Goal: Task Accomplishment & Management: Use online tool/utility

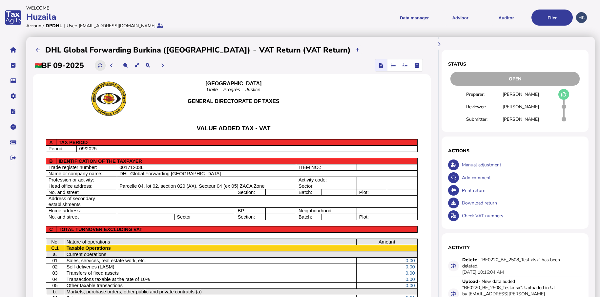
click at [102, 63] on icon at bounding box center [100, 65] width 4 height 4
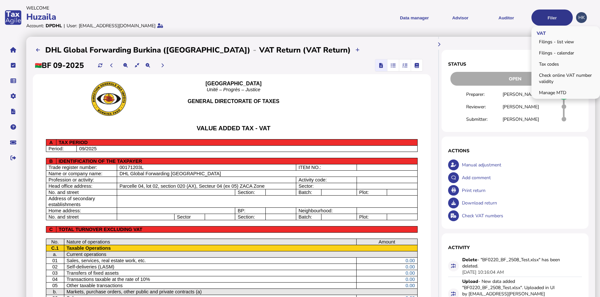
click at [542, 20] on button "Filer" at bounding box center [552, 18] width 41 height 16
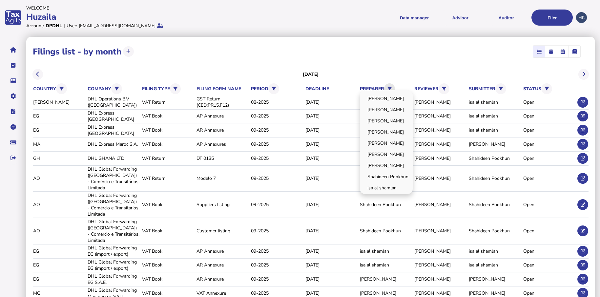
click at [390, 87] on icon at bounding box center [390, 89] width 4 height 4
click at [389, 140] on link "[PERSON_NAME]" at bounding box center [386, 143] width 51 height 10
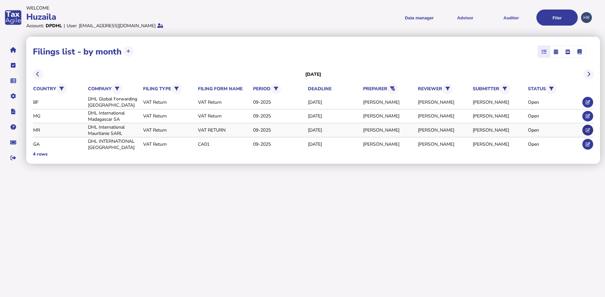
click at [588, 128] on icon at bounding box center [588, 130] width 4 height 4
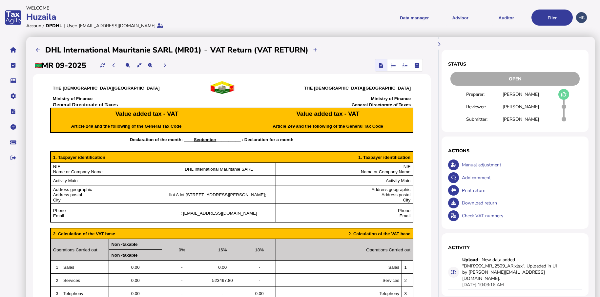
click at [391, 66] on icon "button" at bounding box center [393, 65] width 5 height 0
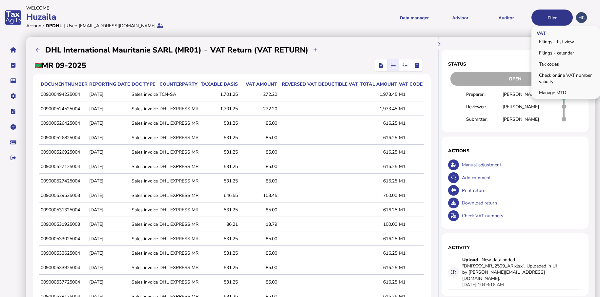
click at [542, 16] on button "Filer" at bounding box center [552, 18] width 41 height 16
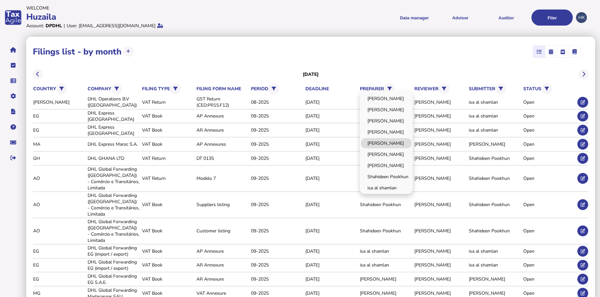
click at [395, 144] on link "[PERSON_NAME]" at bounding box center [386, 143] width 51 height 10
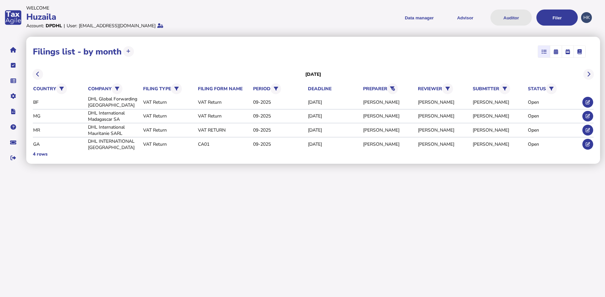
click at [504, 17] on button "Auditor" at bounding box center [510, 18] width 41 height 16
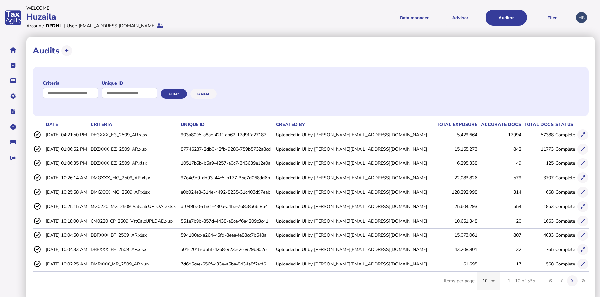
click at [494, 279] on icon at bounding box center [493, 281] width 8 height 8
click at [487, 230] on span "20" at bounding box center [485, 230] width 6 height 8
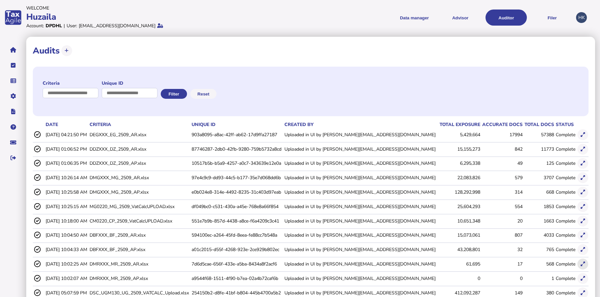
click at [581, 264] on icon at bounding box center [583, 264] width 4 height 4
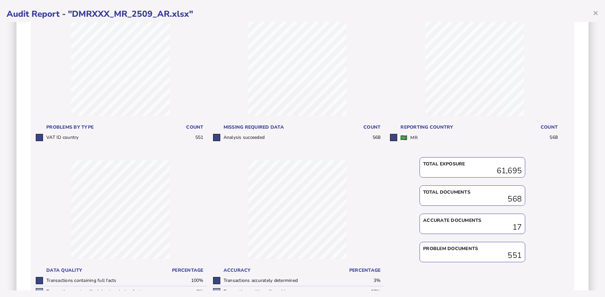
scroll to position [147, 0]
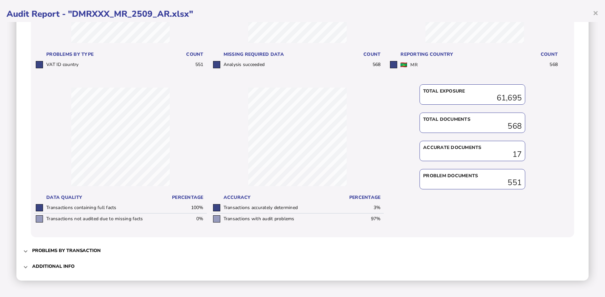
click at [69, 262] on span "Additional info" at bounding box center [303, 266] width 542 height 15
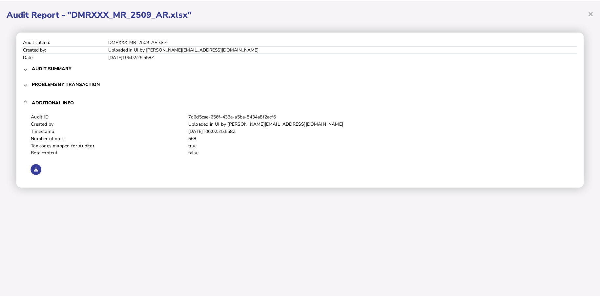
scroll to position [0, 0]
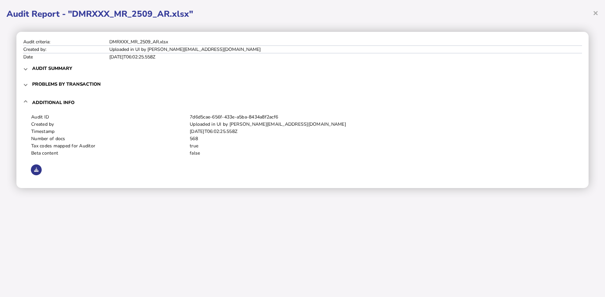
click at [33, 168] on button at bounding box center [36, 169] width 11 height 11
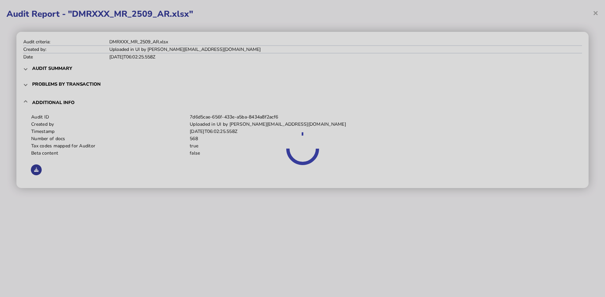
click at [285, 238] on div at bounding box center [302, 148] width 605 height 297
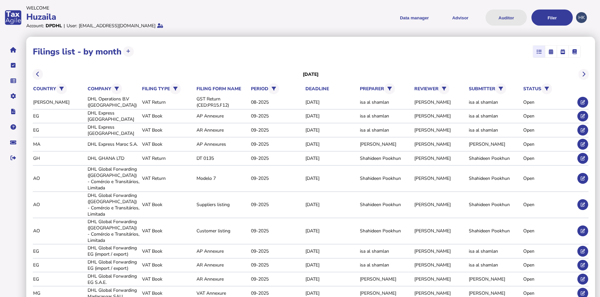
click at [498, 15] on button "Auditor" at bounding box center [506, 18] width 41 height 16
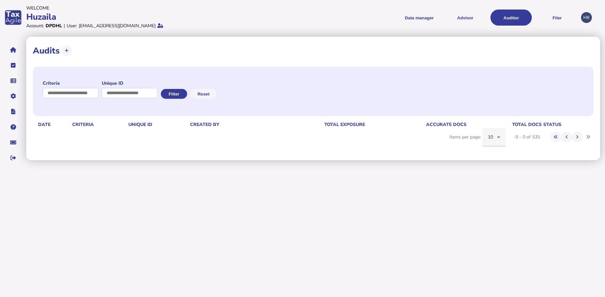
click at [493, 128] on div "Criteria Unique ID Filter Reset date Criteria Unique id Created by total exposu…" at bounding box center [313, 97] width 561 height 61
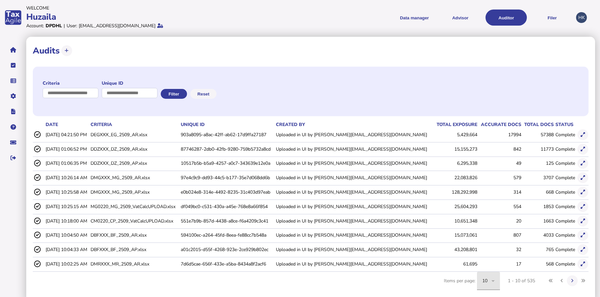
click at [487, 283] on span "10" at bounding box center [485, 281] width 6 height 6
click at [486, 229] on span "20" at bounding box center [485, 230] width 6 height 8
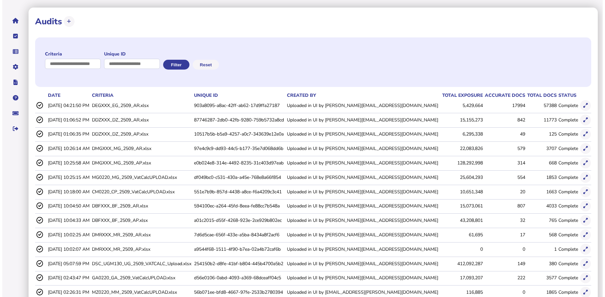
scroll to position [82, 0]
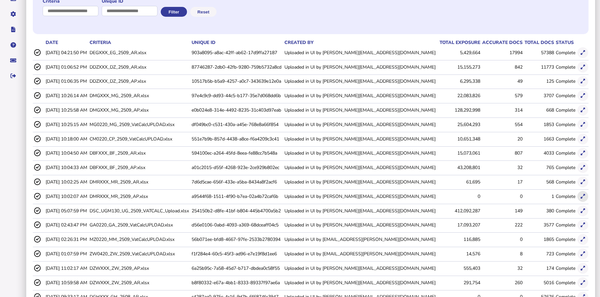
click at [583, 198] on icon at bounding box center [583, 196] width 4 height 4
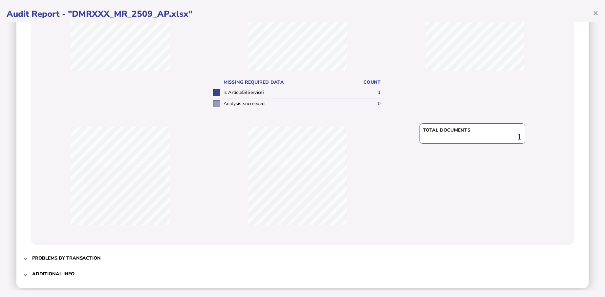
scroll to position [126, 0]
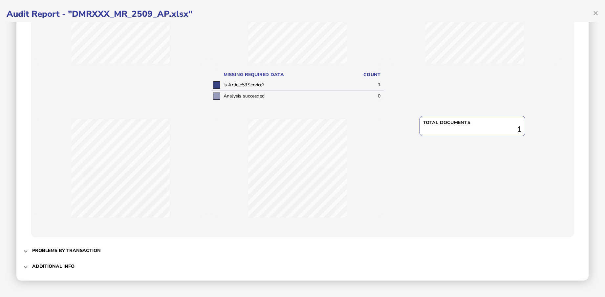
click at [101, 265] on span "Additional info" at bounding box center [303, 266] width 542 height 15
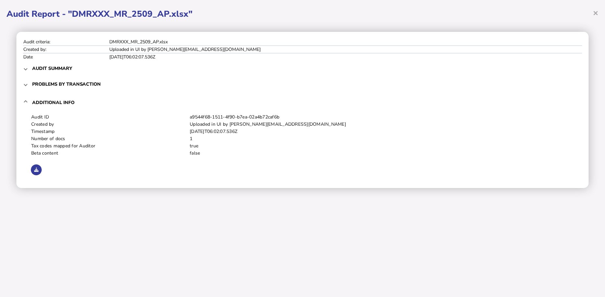
scroll to position [0, 0]
click at [39, 172] on button at bounding box center [36, 169] width 11 height 11
click at [484, 150] on td "false" at bounding box center [381, 153] width 385 height 7
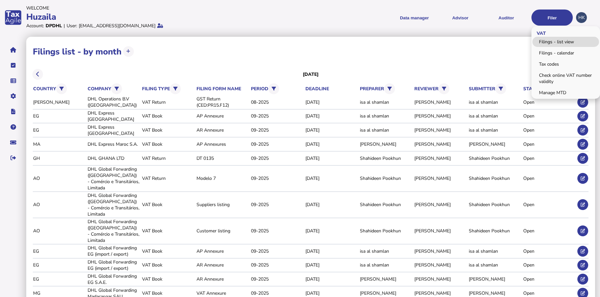
click at [548, 43] on link "Filings - list view" at bounding box center [566, 42] width 67 height 10
click at [541, 18] on button "Filer" at bounding box center [552, 18] width 41 height 16
click at [548, 18] on button "Filer" at bounding box center [552, 18] width 41 height 16
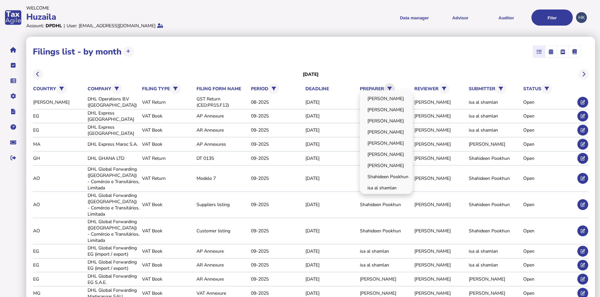
click at [394, 85] on button at bounding box center [389, 88] width 11 height 11
click at [392, 139] on link "[PERSON_NAME]" at bounding box center [386, 143] width 51 height 10
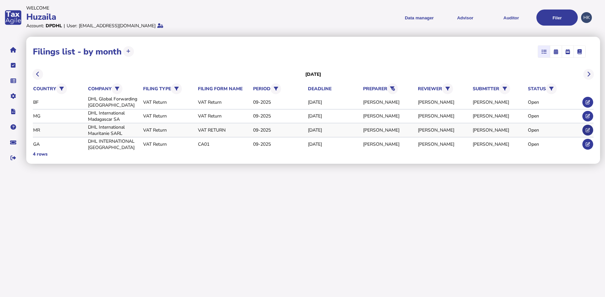
click at [585, 127] on button at bounding box center [587, 130] width 11 height 11
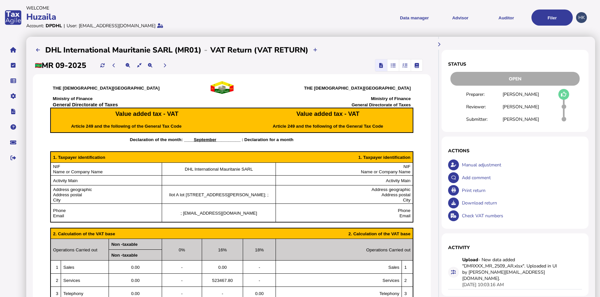
click at [400, 62] on span "button" at bounding box center [405, 65] width 11 height 12
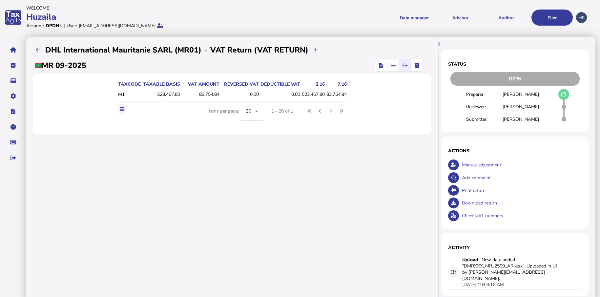
click at [415, 65] on icon "button" at bounding box center [417, 65] width 5 height 0
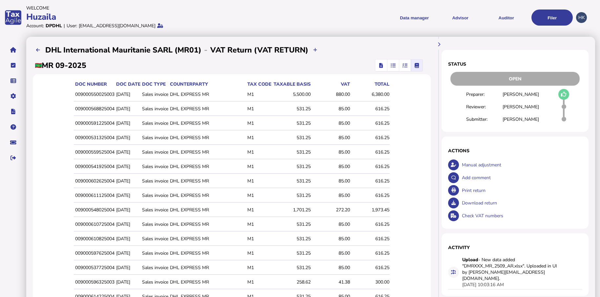
click at [400, 68] on span "button" at bounding box center [405, 65] width 11 height 12
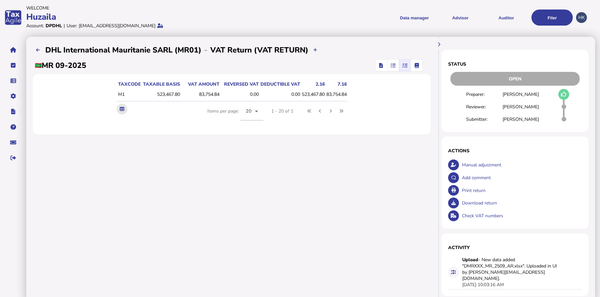
click at [117, 108] on button at bounding box center [122, 109] width 11 height 11
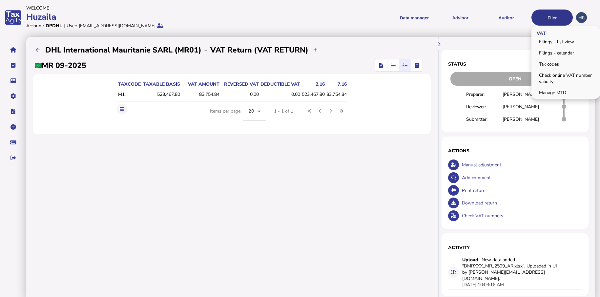
click at [540, 17] on button "Filer" at bounding box center [552, 18] width 41 height 16
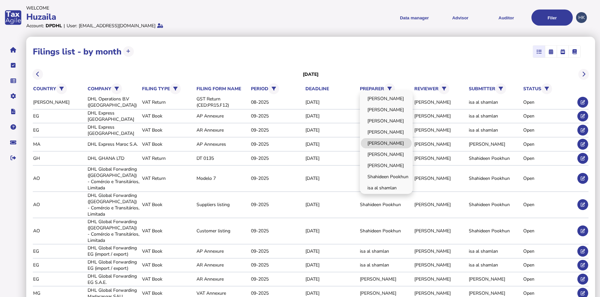
click at [392, 139] on link "[PERSON_NAME]" at bounding box center [386, 143] width 51 height 10
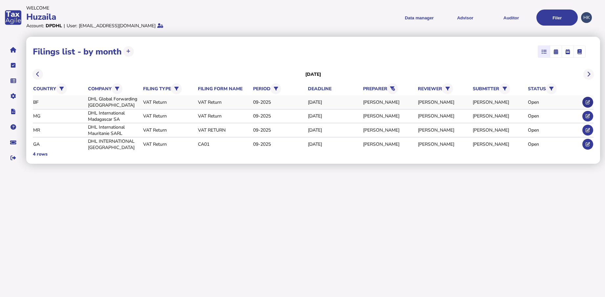
click at [591, 101] on button at bounding box center [587, 102] width 11 height 11
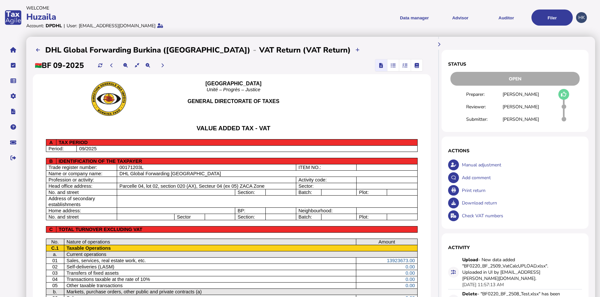
click at [392, 62] on span "button" at bounding box center [393, 65] width 11 height 12
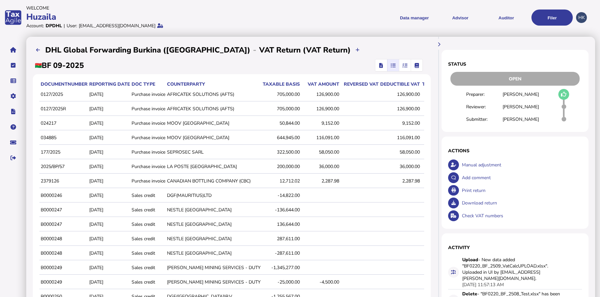
click at [407, 66] on icon "button" at bounding box center [405, 65] width 5 height 0
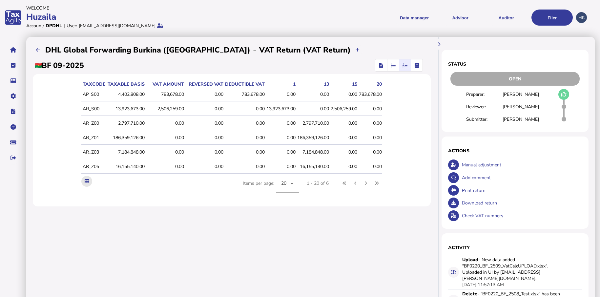
click at [85, 182] on icon at bounding box center [87, 181] width 4 height 4
click at [416, 65] on icon "button" at bounding box center [417, 65] width 5 height 0
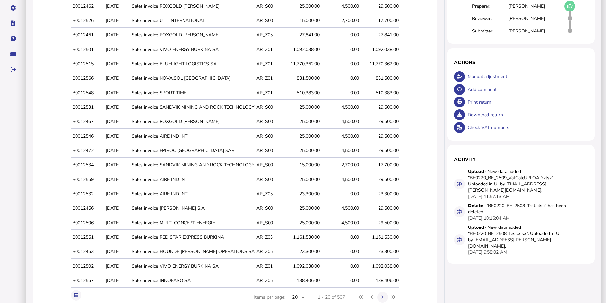
scroll to position [119, 0]
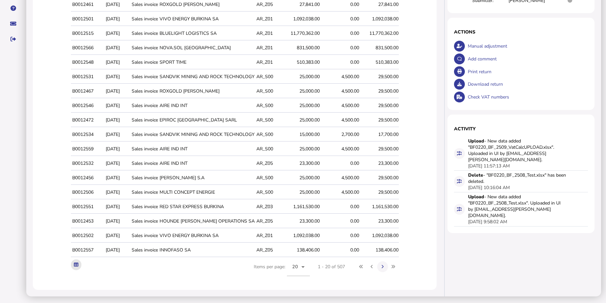
click at [73, 267] on button at bounding box center [76, 264] width 11 height 11
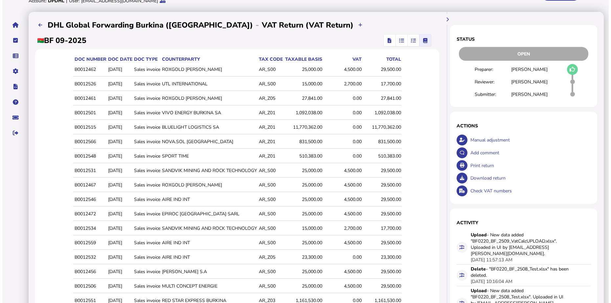
scroll to position [0, 0]
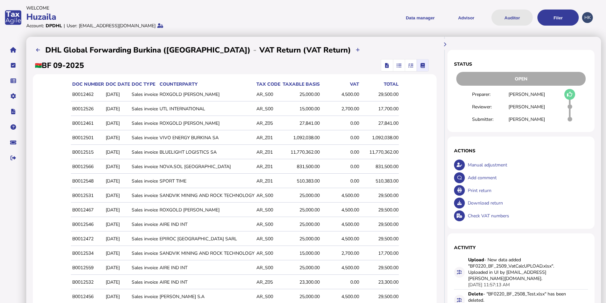
click at [521, 14] on button "Auditor" at bounding box center [511, 18] width 41 height 16
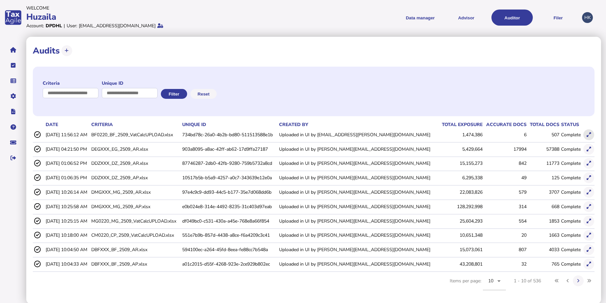
click at [592, 134] on button at bounding box center [588, 134] width 11 height 11
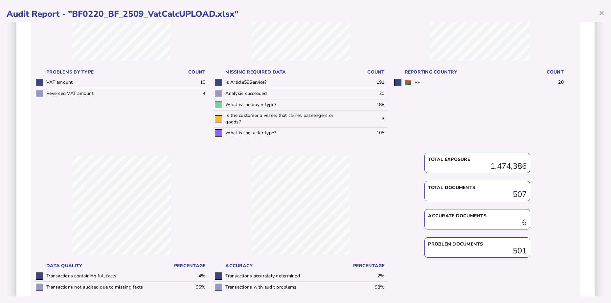
scroll to position [191, 0]
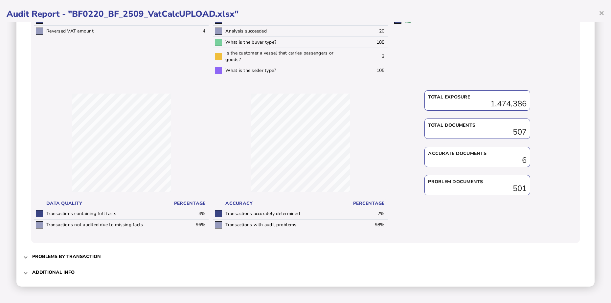
drag, startPoint x: 76, startPoint y: 280, endPoint x: 79, endPoint y: 274, distance: 6.5
click at [76, 278] on span "Additional info" at bounding box center [305, 272] width 547 height 15
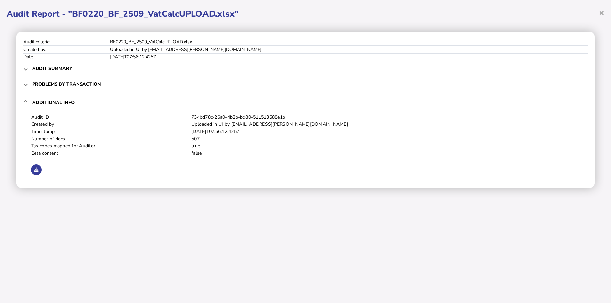
click at [79, 274] on div "× Audit Report - "BF0220_BF_2509_VatCalcUPLOAD.xlsx" Audit criteria: BF0220_BF_…" at bounding box center [305, 151] width 611 height 303
click at [36, 171] on icon at bounding box center [36, 170] width 4 height 4
